Goal: Navigation & Orientation: Understand site structure

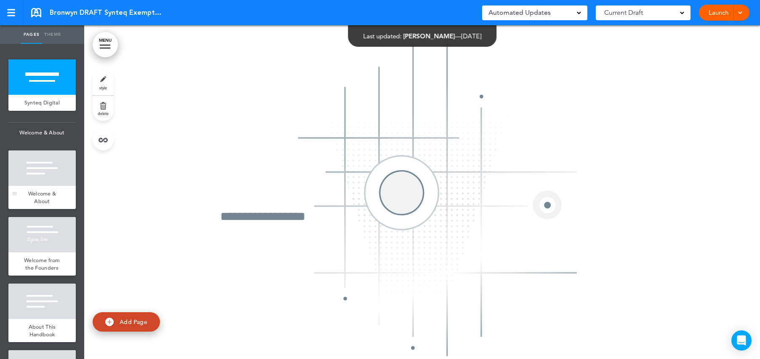
click at [35, 181] on div at bounding box center [41, 167] width 67 height 35
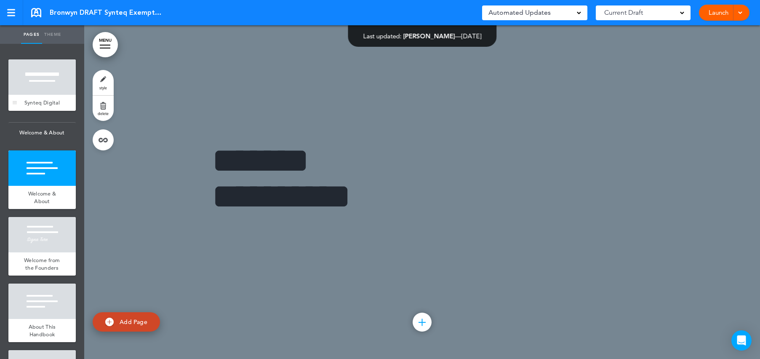
click at [35, 66] on div at bounding box center [41, 76] width 67 height 35
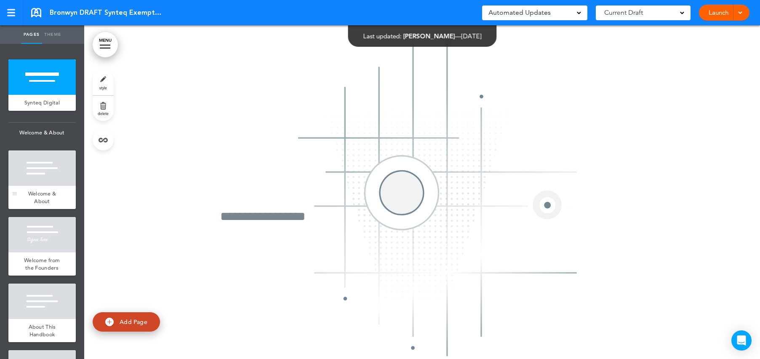
click at [32, 186] on div at bounding box center [41, 167] width 67 height 35
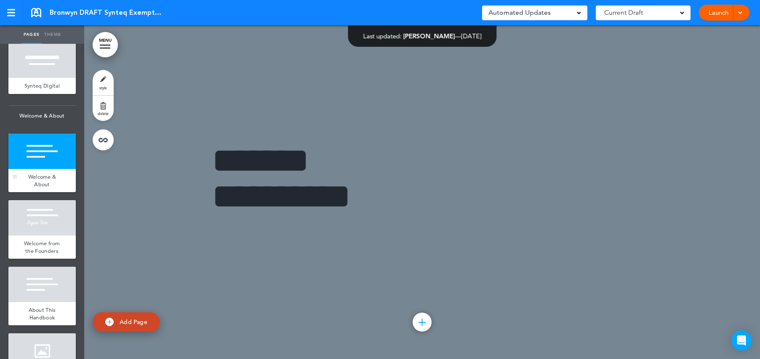
scroll to position [34, 0]
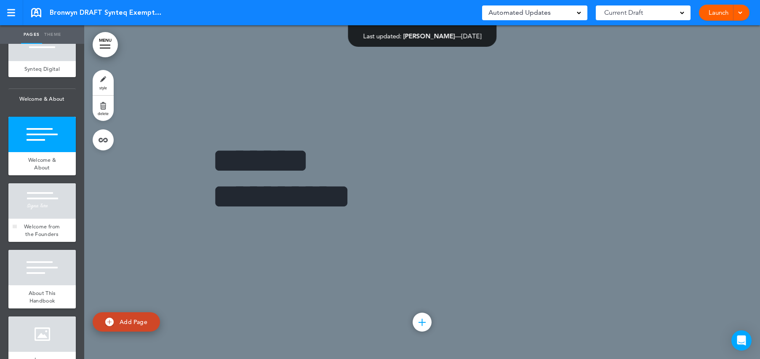
click at [26, 213] on div at bounding box center [41, 200] width 67 height 35
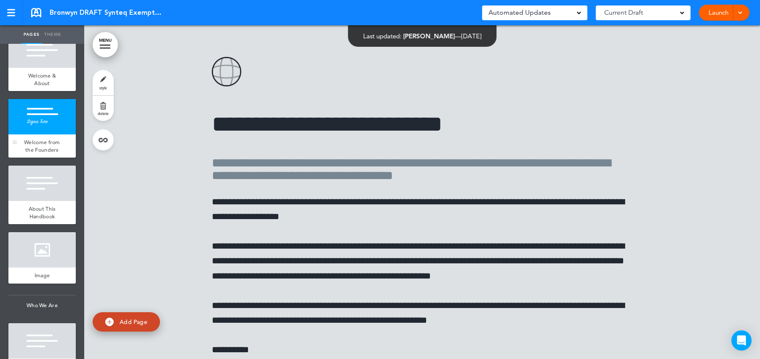
scroll to position [160, 0]
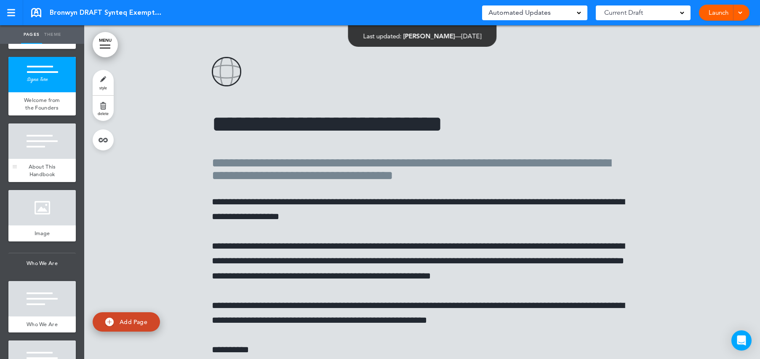
click at [40, 159] on div at bounding box center [41, 140] width 67 height 35
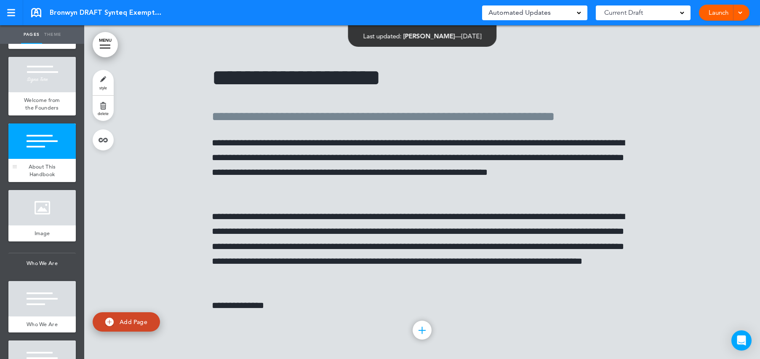
scroll to position [1110, 0]
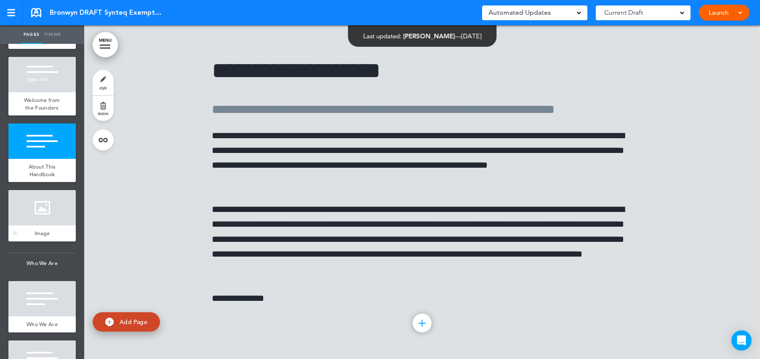
click at [31, 219] on div at bounding box center [41, 207] width 67 height 35
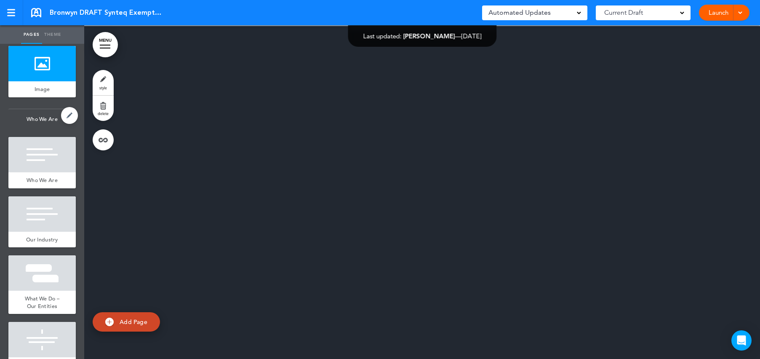
scroll to position [328, 0]
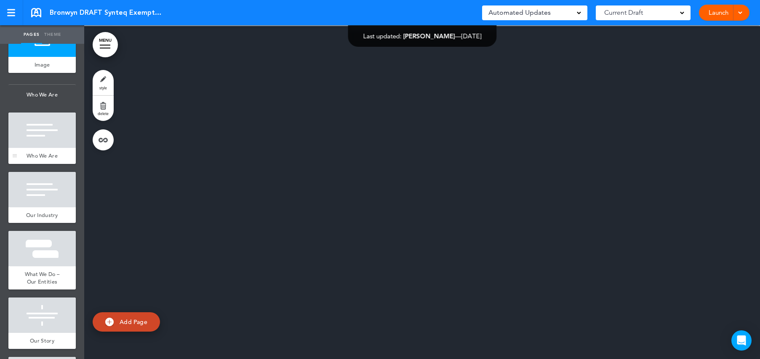
click at [30, 148] on div at bounding box center [41, 129] width 67 height 35
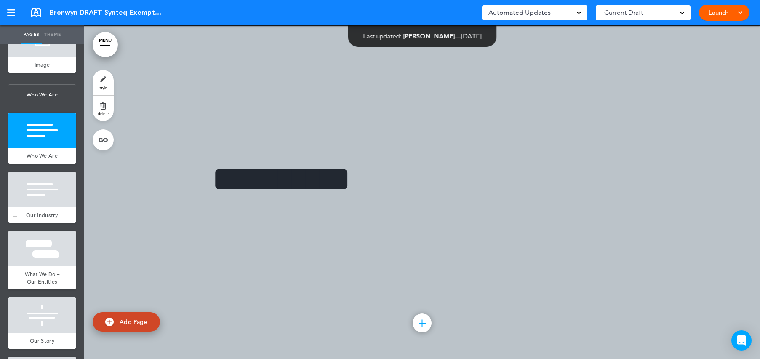
click at [31, 207] on div at bounding box center [41, 189] width 67 height 35
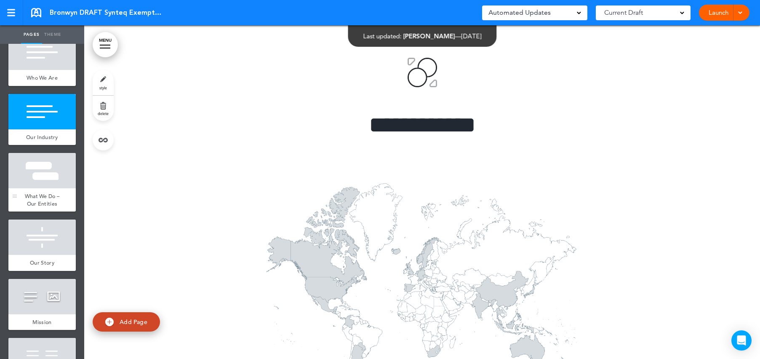
scroll to position [412, 0]
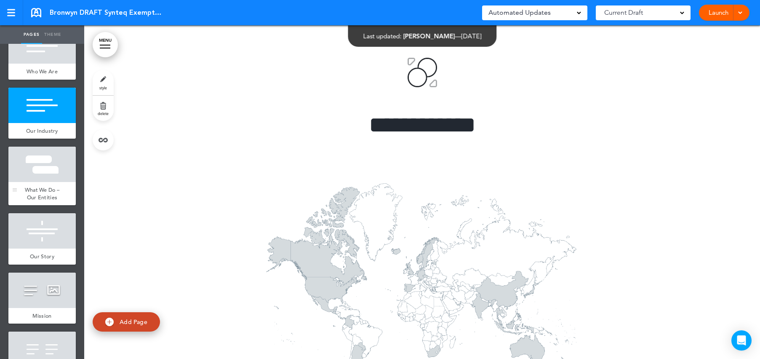
click at [40, 177] on div at bounding box center [41, 163] width 67 height 35
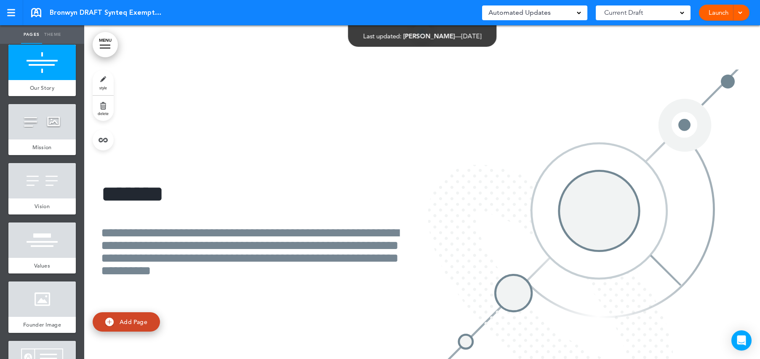
scroll to position [5522, 0]
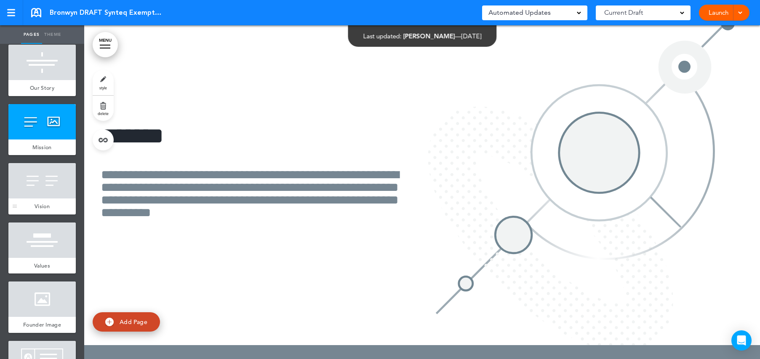
click at [32, 194] on div at bounding box center [41, 180] width 67 height 35
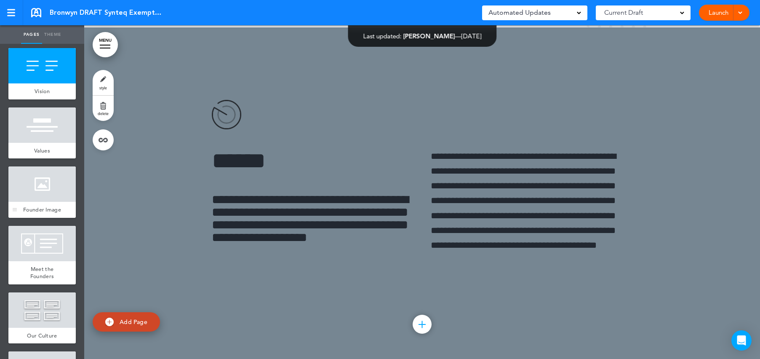
scroll to position [707, 0]
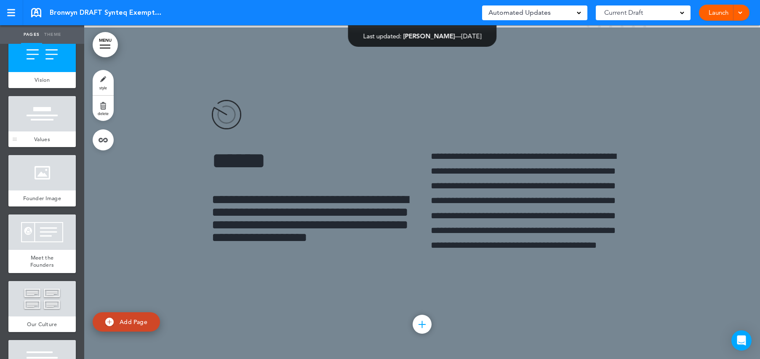
click at [32, 130] on div at bounding box center [41, 113] width 67 height 35
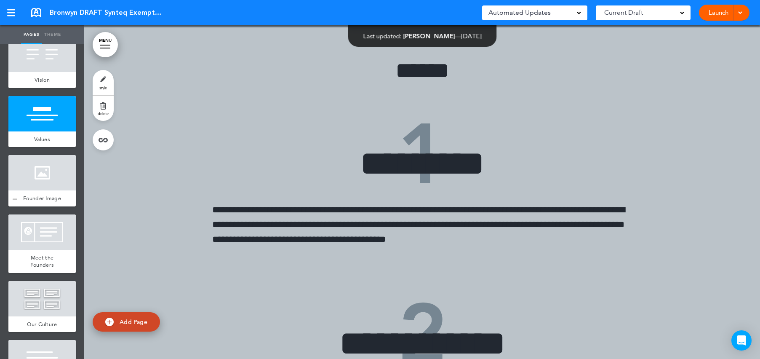
click at [32, 190] on div at bounding box center [41, 172] width 67 height 35
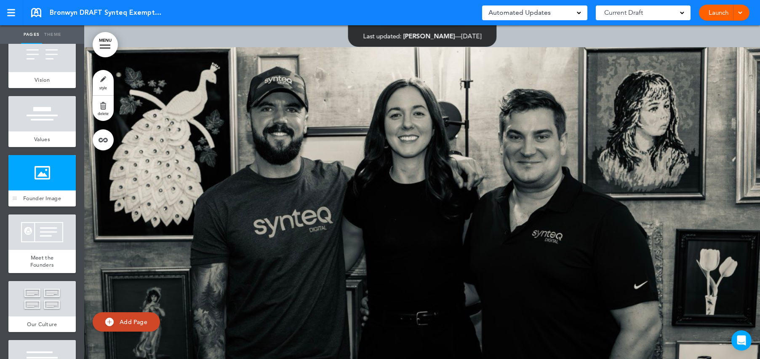
scroll to position [7063, 0]
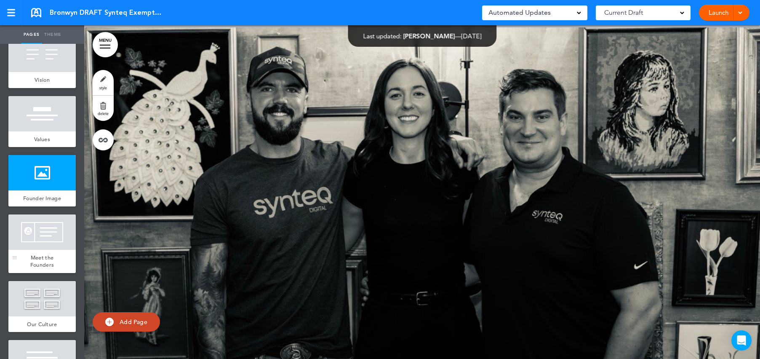
click at [35, 250] on div at bounding box center [41, 231] width 67 height 35
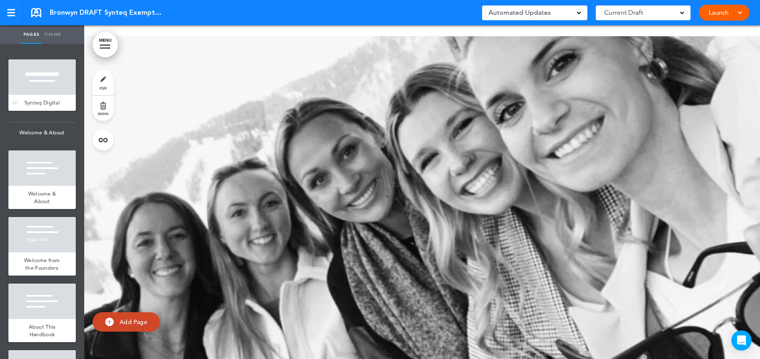
click at [45, 75] on div at bounding box center [41, 76] width 67 height 35
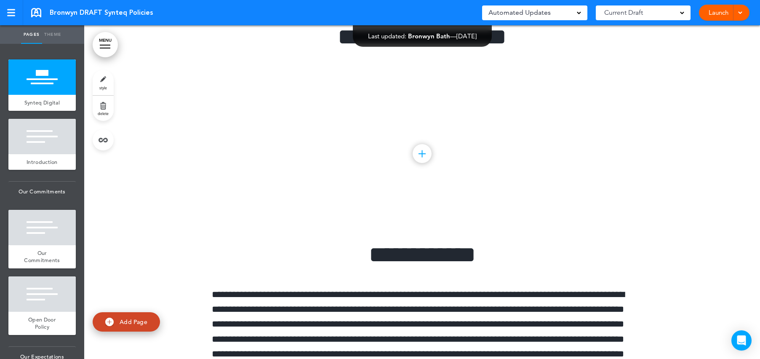
scroll to position [210, 0]
